Goal: Transaction & Acquisition: Subscribe to service/newsletter

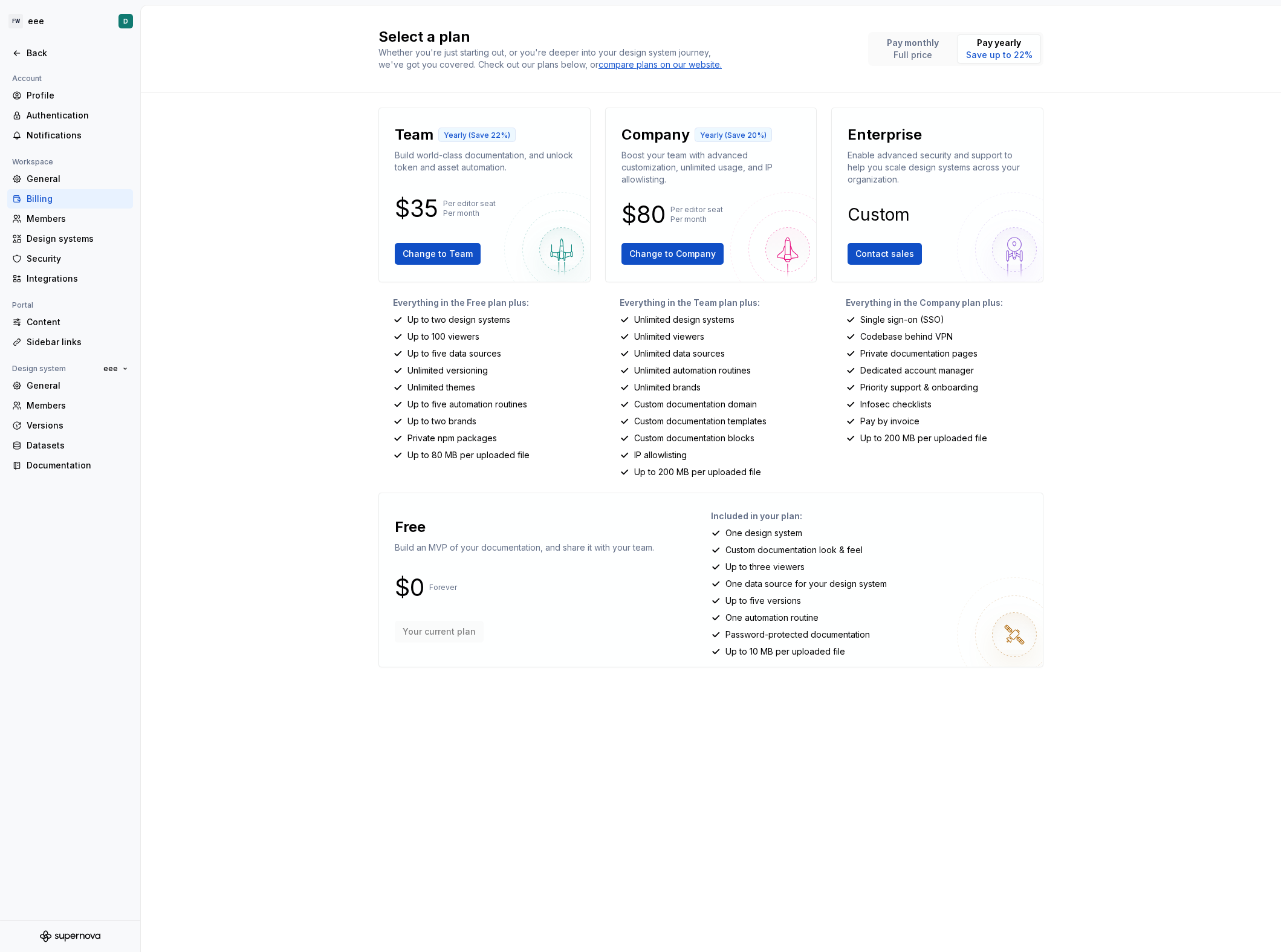
click at [966, 502] on div "Free Build an MVP of your documentation, and share it with your team. $0 Foreve…" at bounding box center [710, 580] width 665 height 175
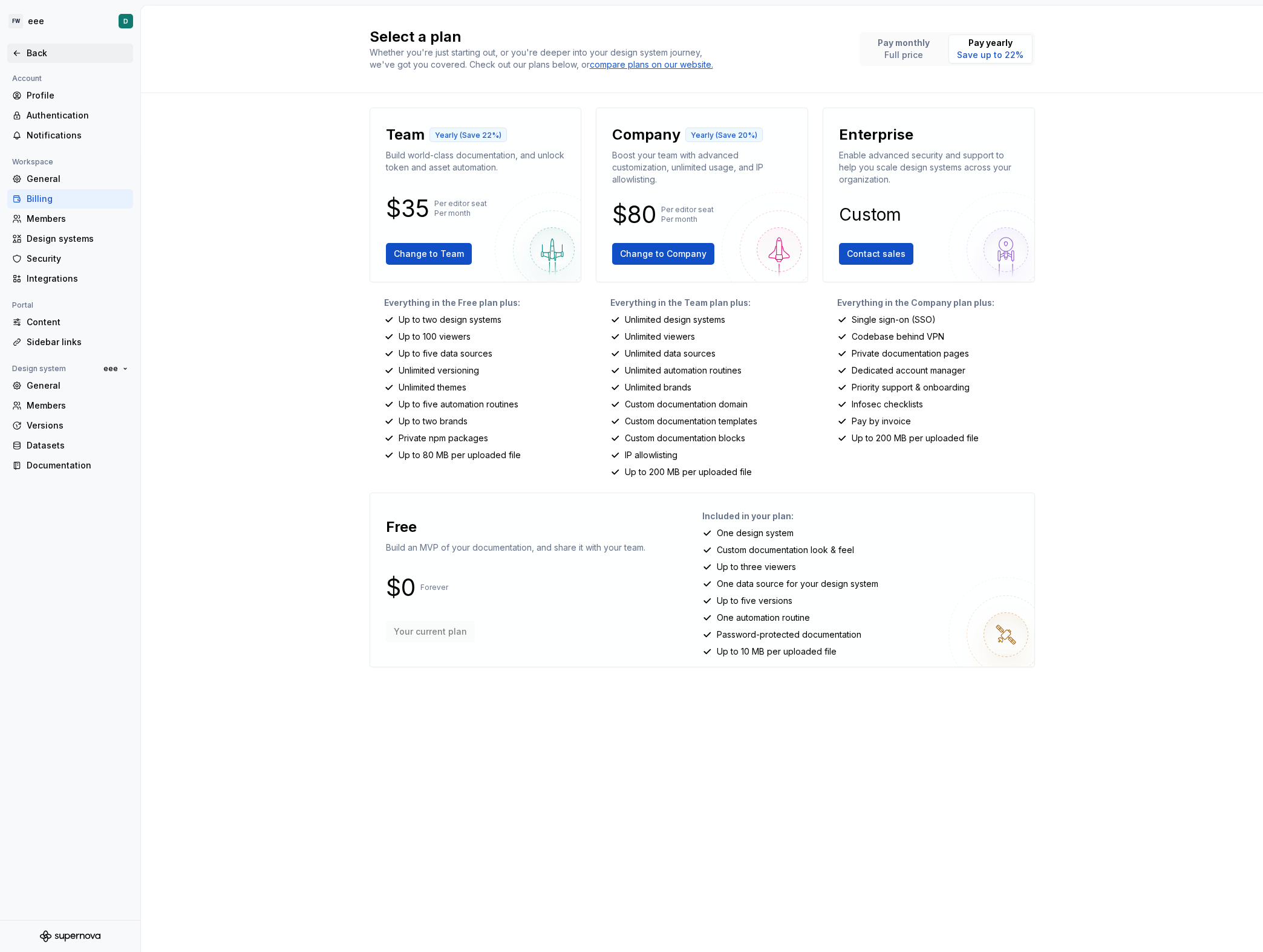
click at [41, 46] on div "Back" at bounding box center [70, 53] width 126 height 19
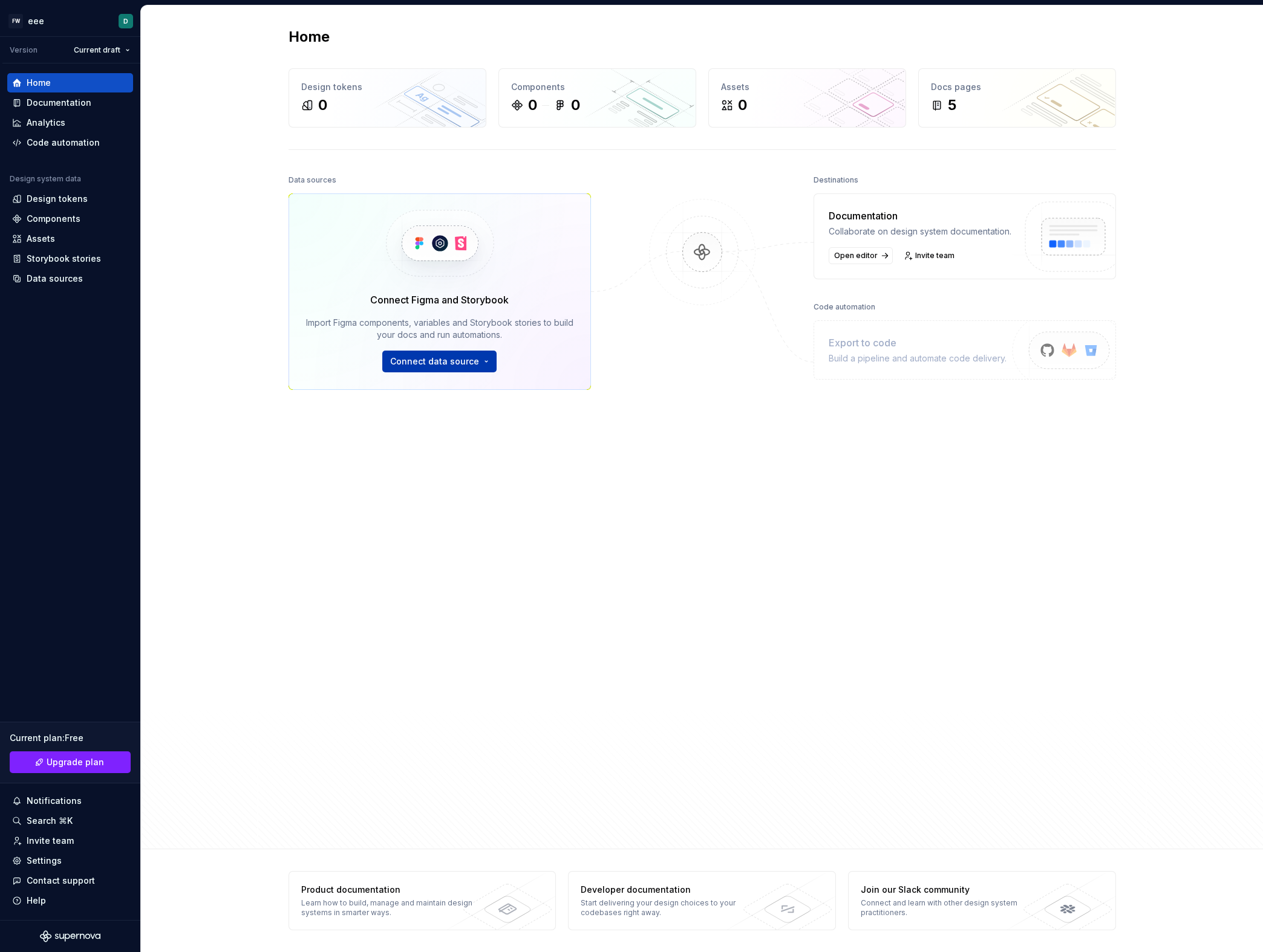
click at [456, 367] on html "FW eee D Version Current draft Home Documentation Analytics Code automation Des…" at bounding box center [631, 476] width 1263 height 952
click at [337, 329] on html "FW eee D Version Current draft Home Documentation Analytics Code automation Des…" at bounding box center [631, 476] width 1263 height 952
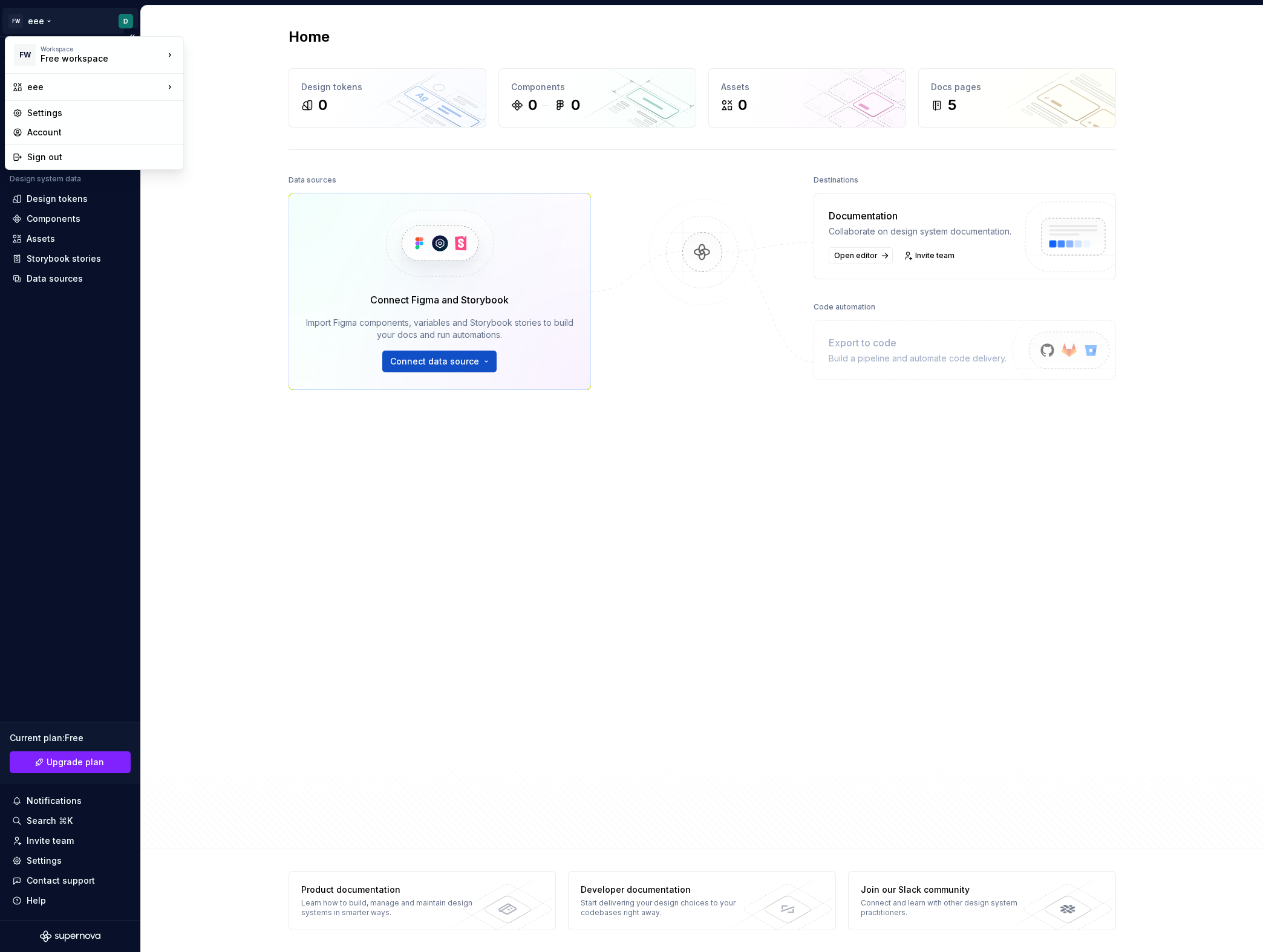
click at [51, 23] on html "FW eee D Version Current draft Home Documentation Analytics Code automation Des…" at bounding box center [631, 476] width 1263 height 952
click at [496, 362] on html "FW eee D Version Current draft Home Documentation Analytics Code automation Des…" at bounding box center [631, 476] width 1263 height 952
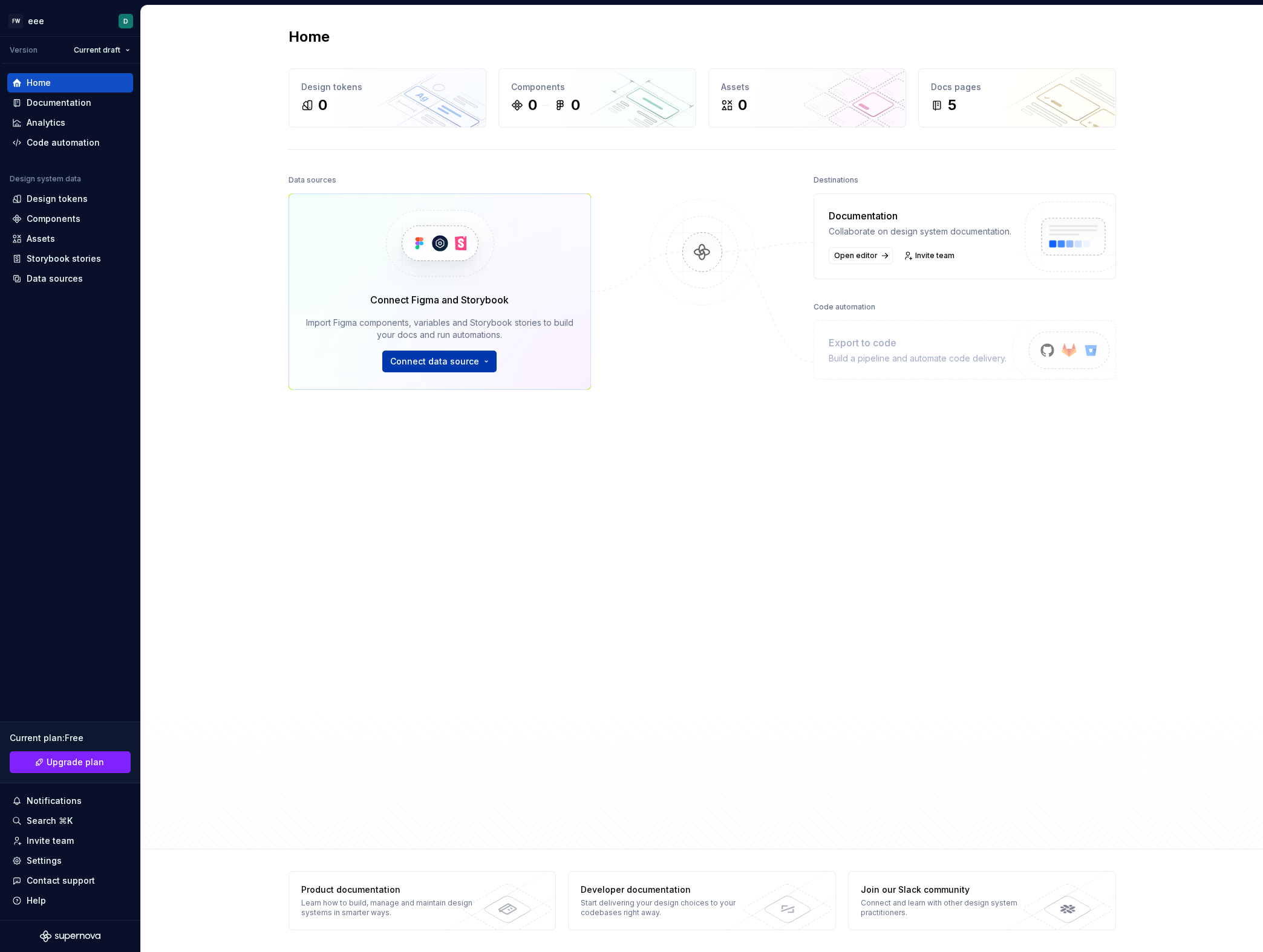
click at [461, 364] on html "FW eee D Version Current draft Home Documentation Analytics Code automation Des…" at bounding box center [631, 476] width 1263 height 952
click at [457, 422] on div "Storybook Import components and stories." at bounding box center [476, 422] width 139 height 23
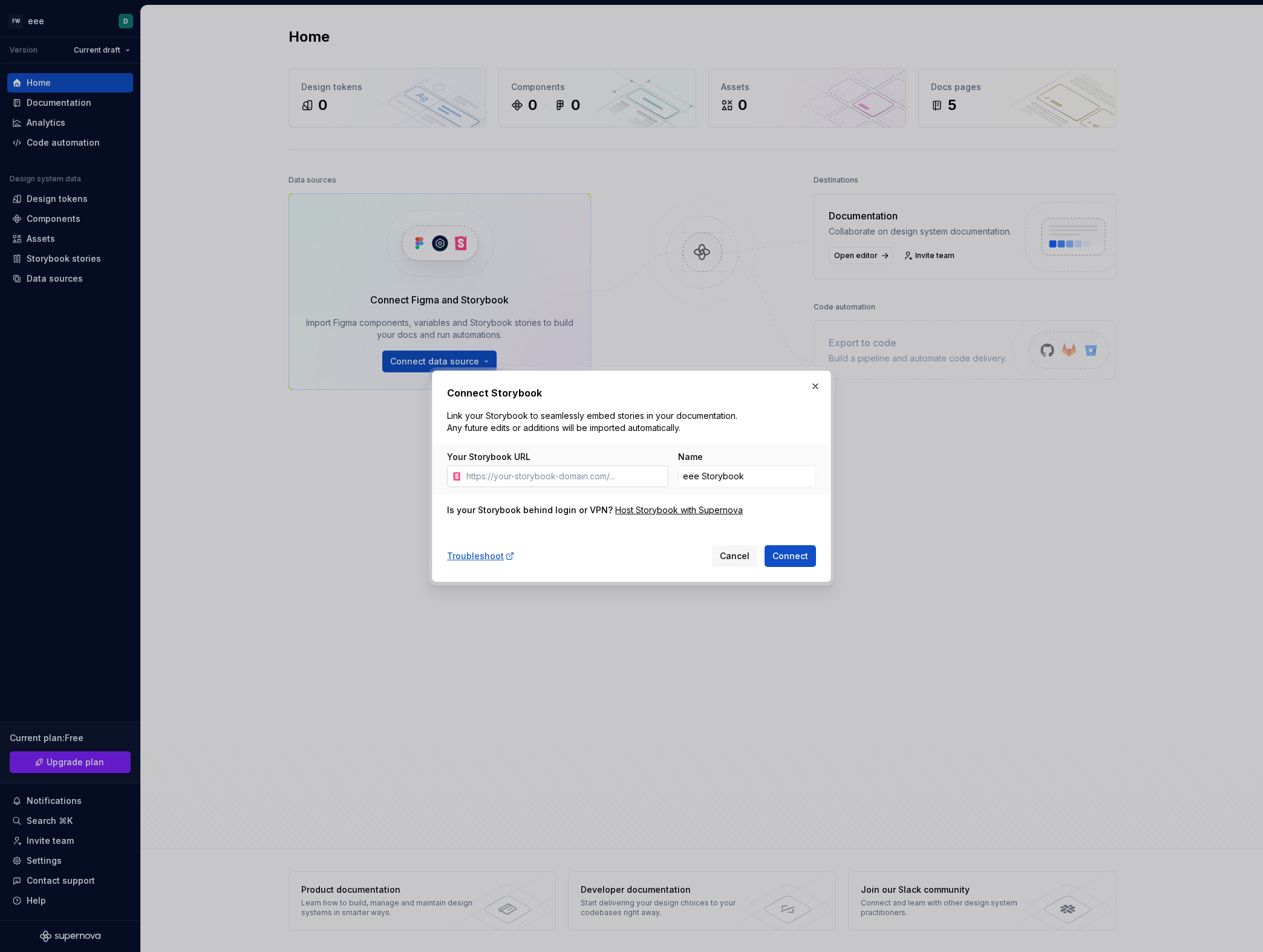
click at [602, 476] on input "Your Storybook URL" at bounding box center [565, 476] width 207 height 22
paste input "[URL][DOMAIN_NAME]"
type input "[URL][DOMAIN_NAME]"
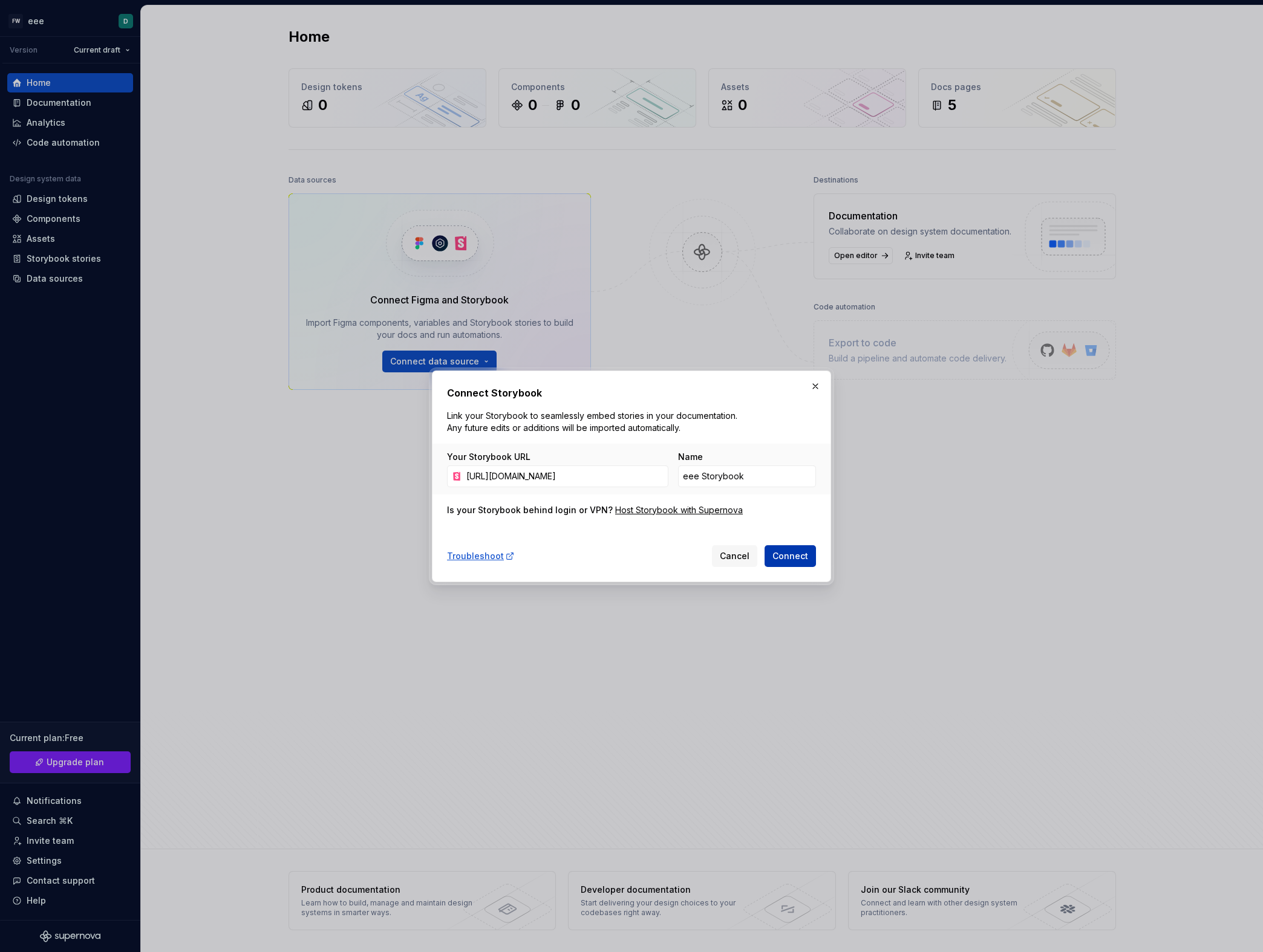
click at [789, 552] on span "Connect" at bounding box center [790, 556] width 36 height 12
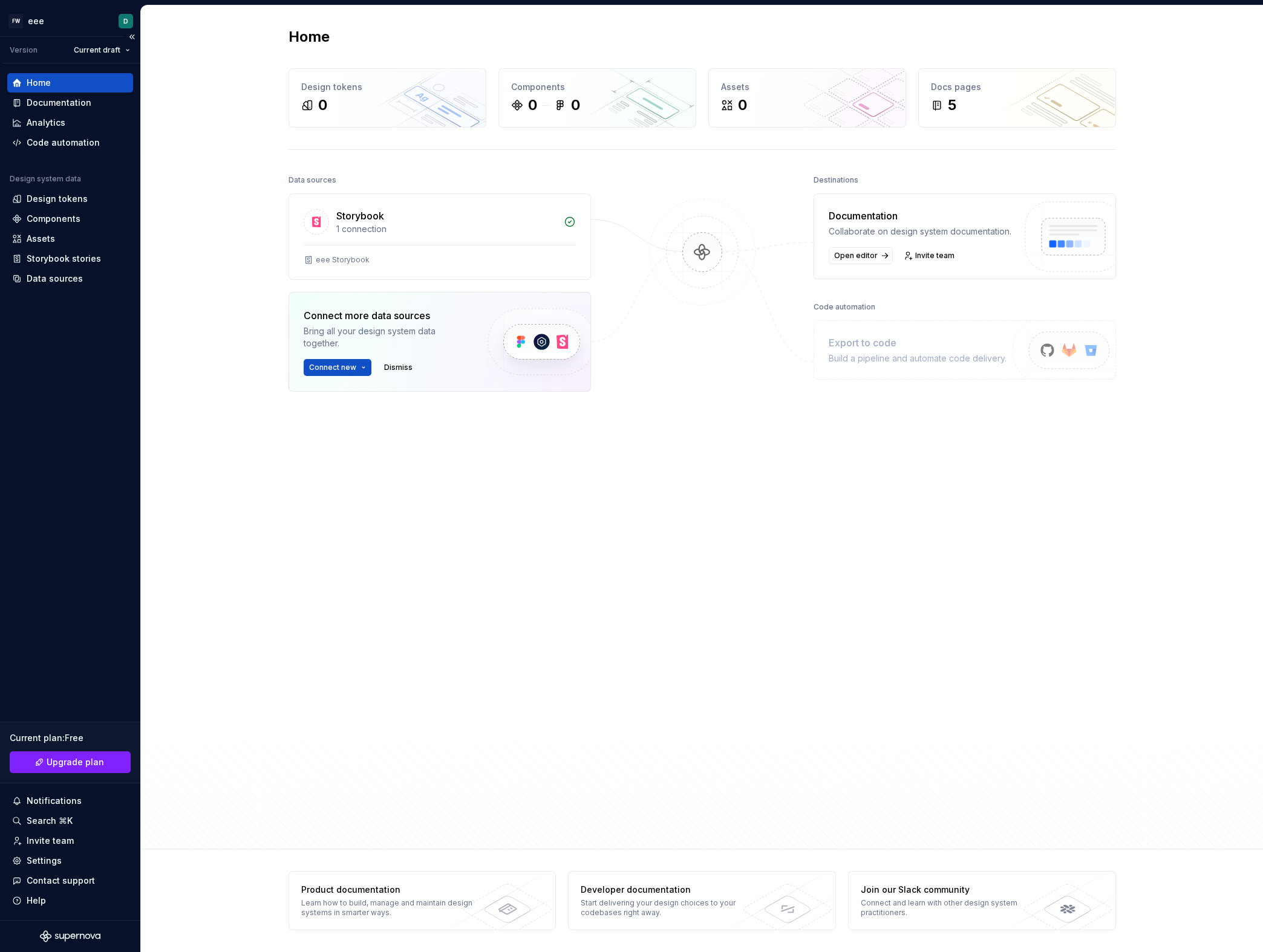
click at [70, 750] on div "Current plan : Free Upgrade plan" at bounding box center [70, 752] width 140 height 61
click at [70, 756] on link "Upgrade plan" at bounding box center [70, 763] width 121 height 22
